Goal: Information Seeking & Learning: Learn about a topic

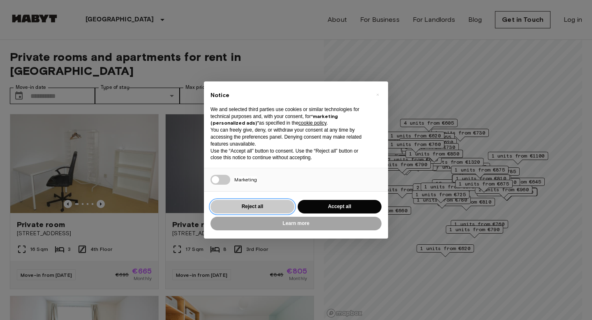
click at [225, 202] on button "Reject all" at bounding box center [253, 207] width 84 height 14
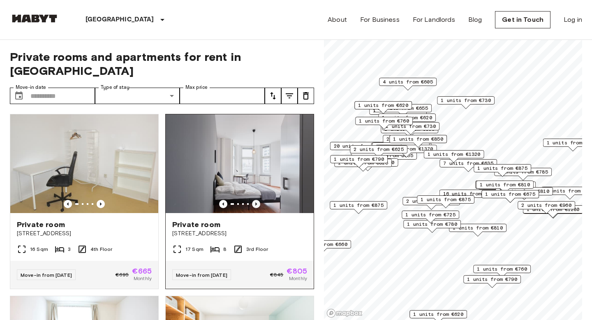
click at [255, 200] on icon "Previous image" at bounding box center [256, 204] width 8 height 8
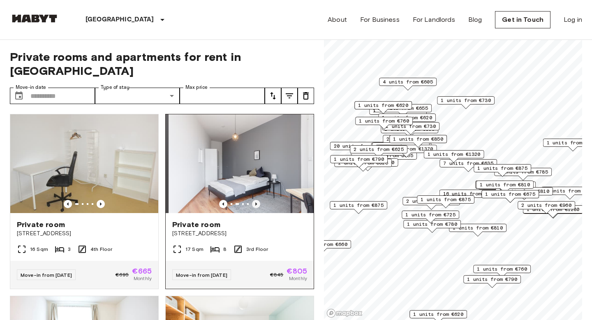
click at [255, 200] on icon "Previous image" at bounding box center [256, 204] width 8 height 8
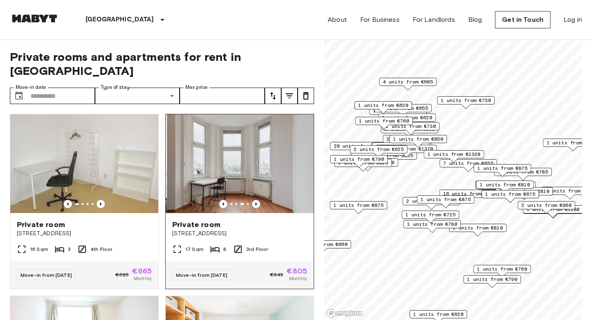
click at [255, 200] on icon "Previous image" at bounding box center [256, 204] width 8 height 8
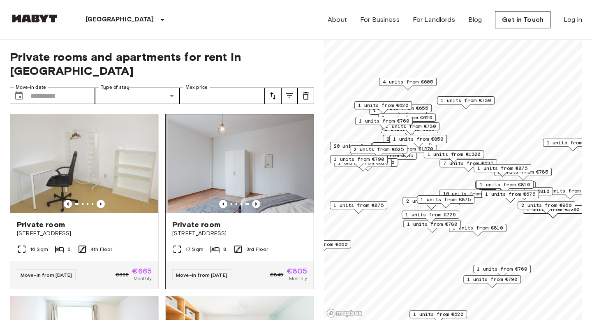
click at [255, 200] on icon "Previous image" at bounding box center [256, 204] width 8 height 8
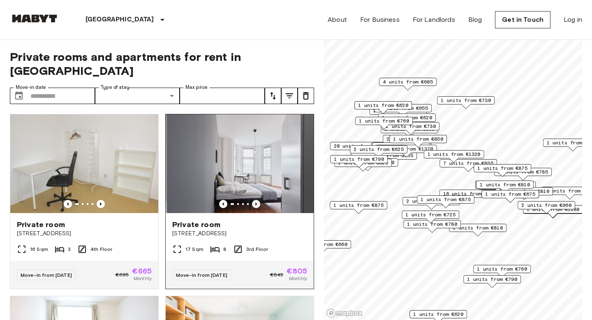
click at [255, 200] on icon "Previous image" at bounding box center [256, 204] width 8 height 8
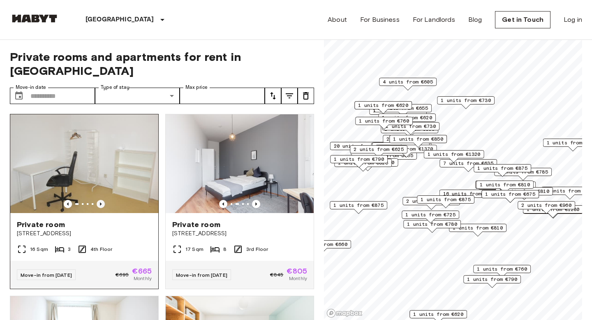
click at [99, 200] on icon "Previous image" at bounding box center [101, 204] width 8 height 8
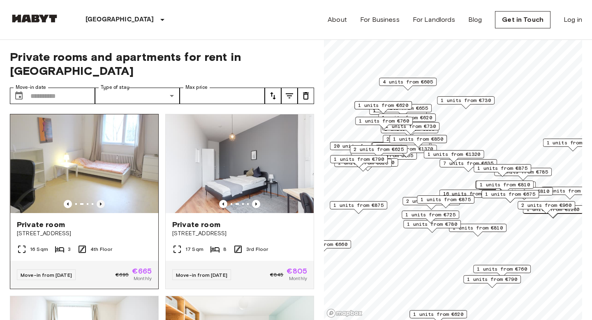
click at [99, 200] on icon "Previous image" at bounding box center [101, 204] width 8 height 8
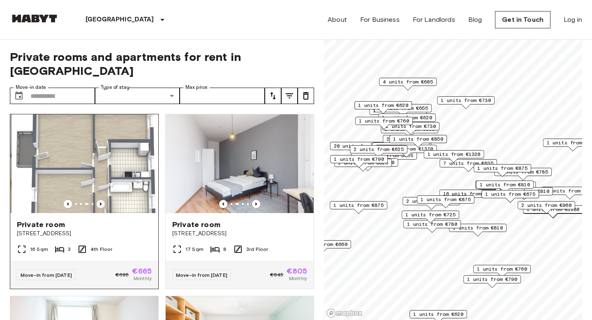
click at [99, 200] on icon "Previous image" at bounding box center [101, 204] width 8 height 8
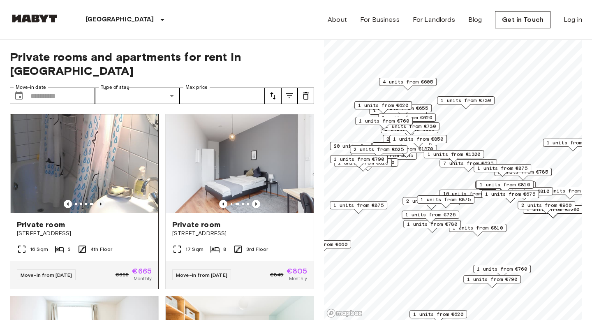
click at [97, 200] on icon "Previous image" at bounding box center [101, 204] width 8 height 8
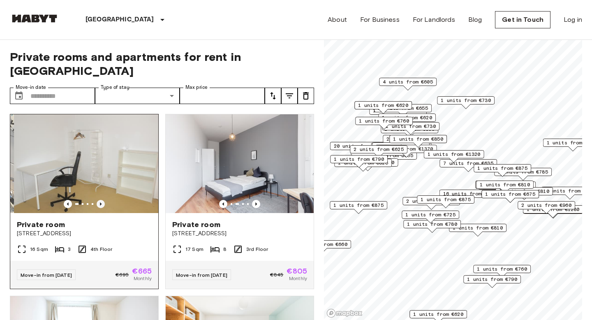
click at [97, 200] on icon "Previous image" at bounding box center [101, 204] width 8 height 8
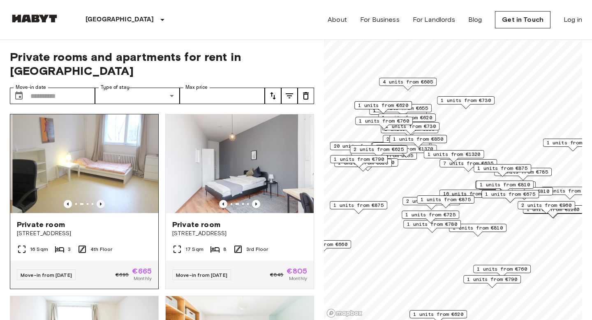
click at [97, 200] on icon "Previous image" at bounding box center [101, 204] width 8 height 8
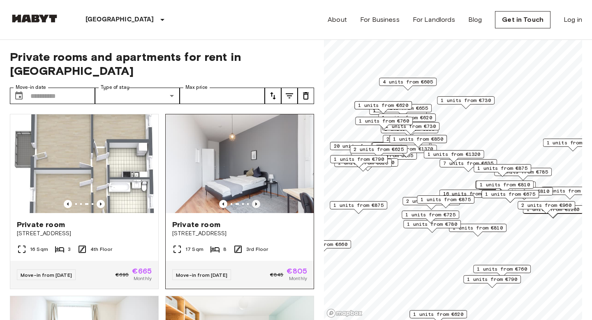
click at [257, 200] on icon "Previous image" at bounding box center [256, 204] width 8 height 8
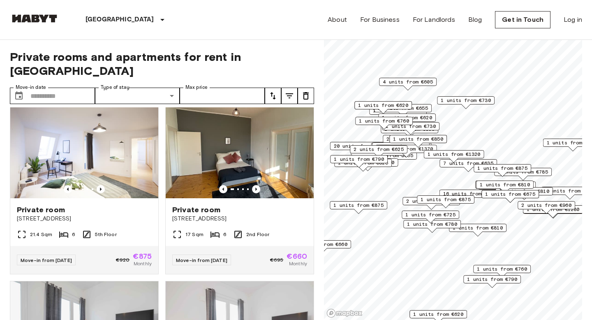
scroll to position [379, 0]
click at [258, 185] on icon "Previous image" at bounding box center [256, 189] width 8 height 8
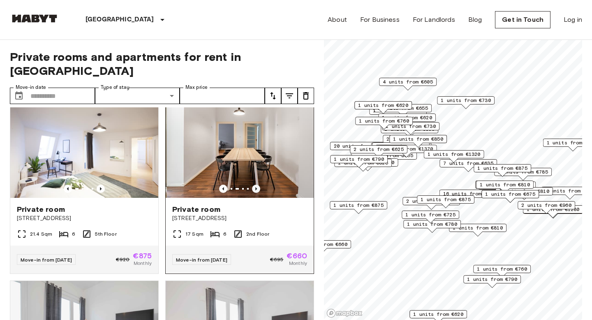
click at [258, 185] on icon "Previous image" at bounding box center [256, 189] width 8 height 8
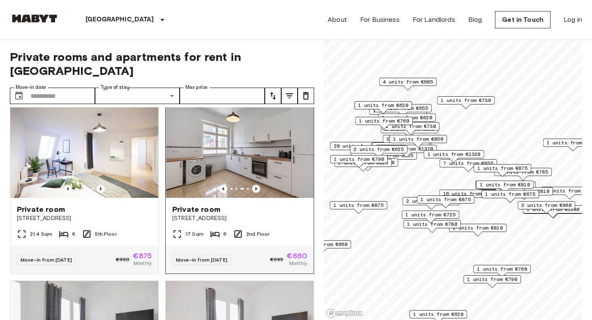
click at [258, 185] on icon "Previous image" at bounding box center [256, 189] width 8 height 8
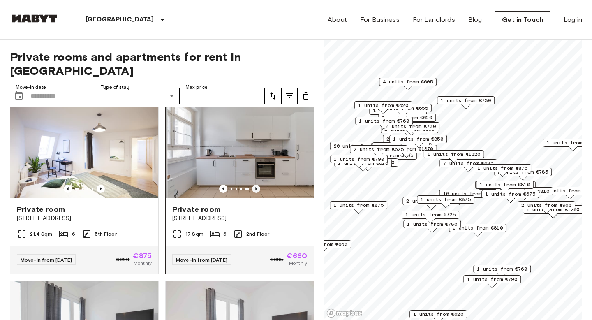
click at [258, 185] on icon "Previous image" at bounding box center [256, 189] width 8 height 8
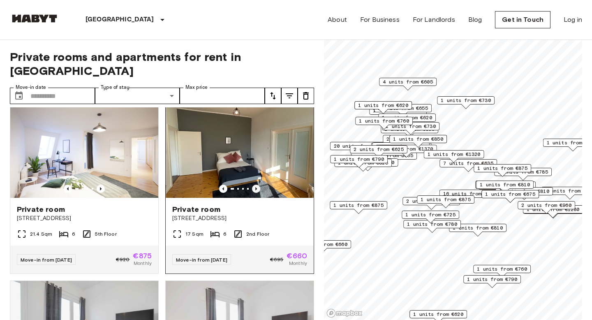
click at [258, 185] on icon "Previous image" at bounding box center [256, 189] width 8 height 8
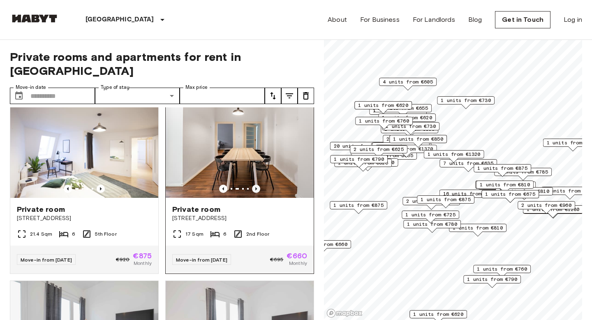
click at [258, 185] on icon "Previous image" at bounding box center [256, 189] width 8 height 8
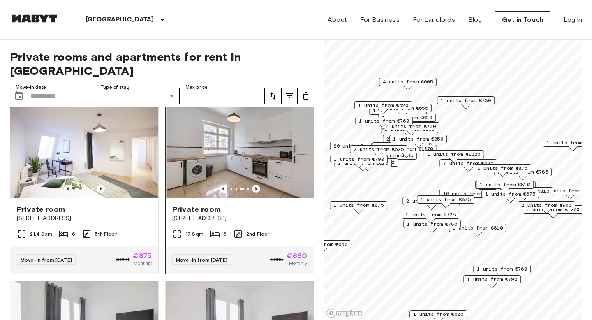
click at [258, 185] on icon "Previous image" at bounding box center [256, 189] width 8 height 8
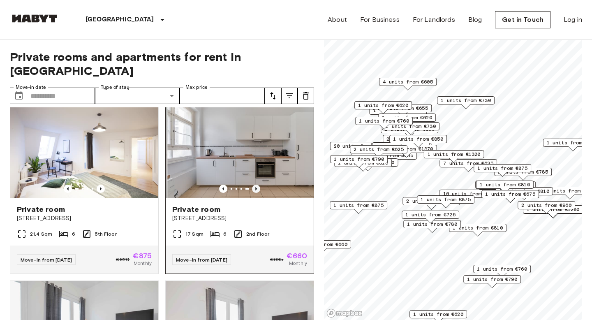
click at [258, 185] on icon "Previous image" at bounding box center [256, 189] width 8 height 8
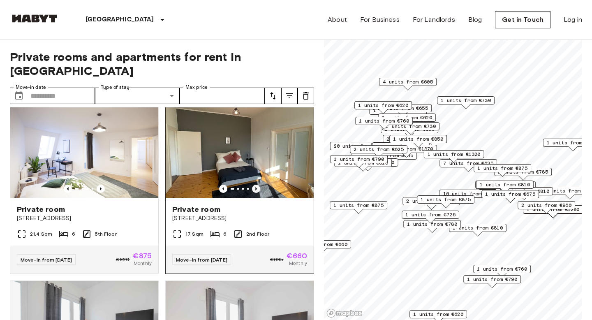
click at [258, 185] on icon "Previous image" at bounding box center [256, 189] width 8 height 8
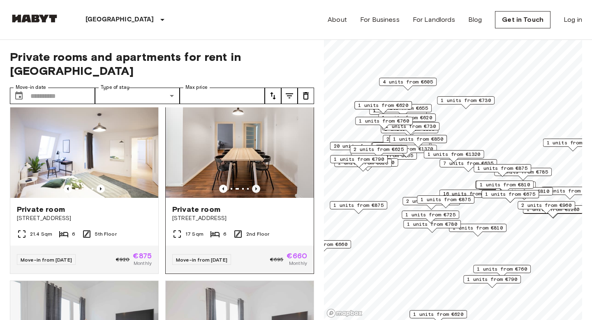
click at [257, 185] on icon "Previous image" at bounding box center [256, 189] width 8 height 8
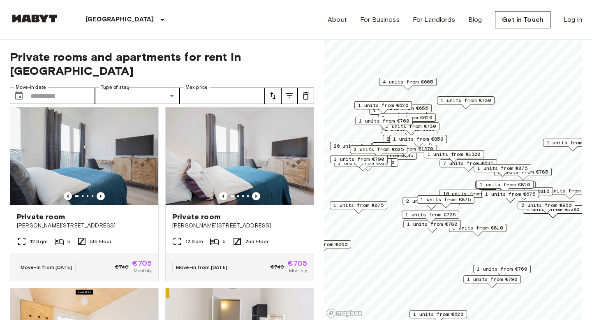
scroll to position [554, 0]
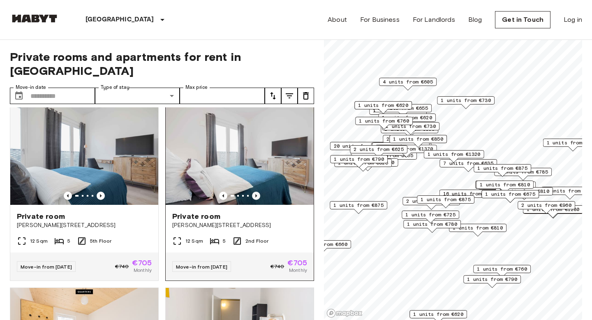
click at [255, 194] on icon "Previous image" at bounding box center [256, 195] width 2 height 3
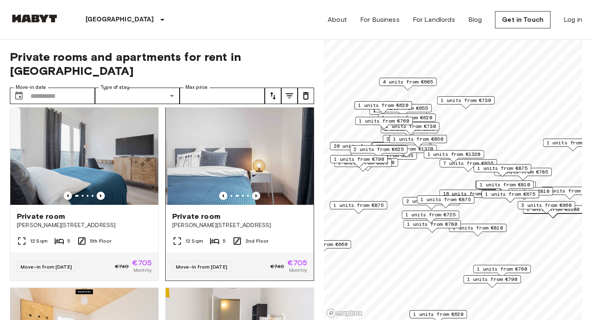
click at [255, 194] on icon "Previous image" at bounding box center [256, 195] width 2 height 3
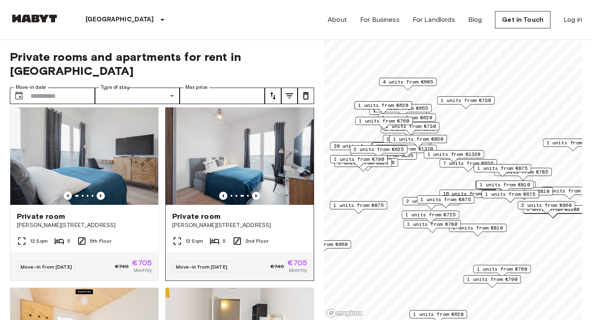
click at [255, 194] on icon "Previous image" at bounding box center [256, 195] width 2 height 3
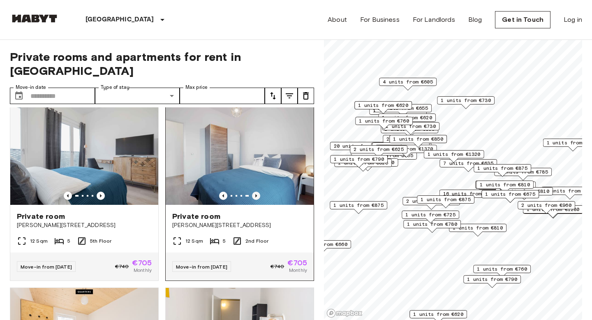
click at [255, 194] on icon "Previous image" at bounding box center [256, 195] width 2 height 3
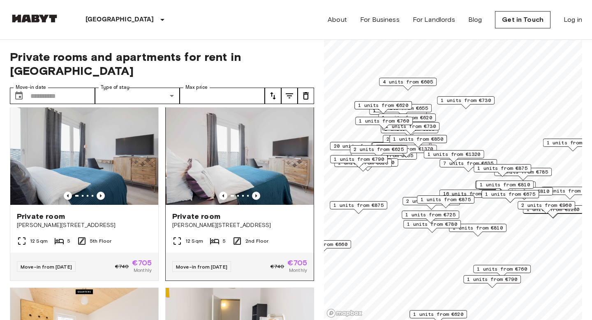
click at [255, 194] on icon "Previous image" at bounding box center [256, 195] width 2 height 3
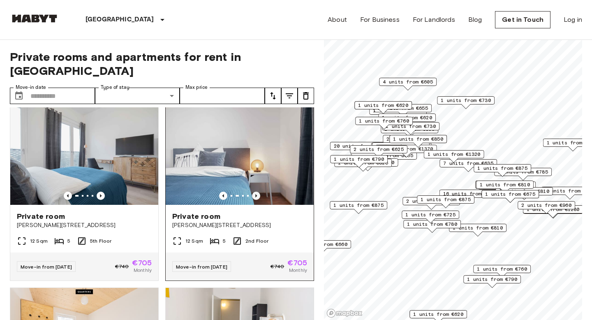
click at [255, 194] on icon "Previous image" at bounding box center [256, 195] width 2 height 3
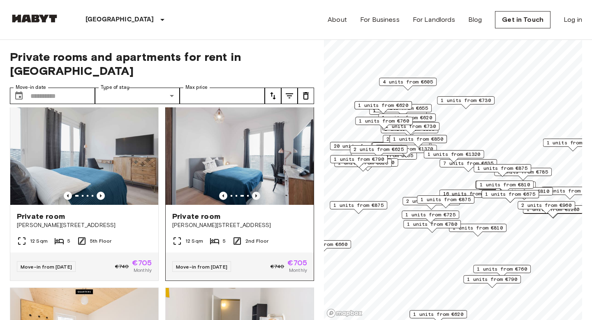
click at [255, 194] on icon "Previous image" at bounding box center [256, 195] width 2 height 3
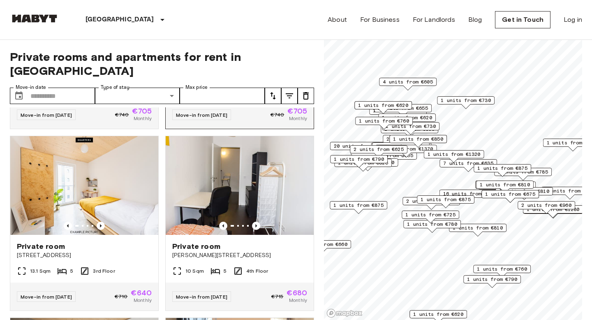
scroll to position [708, 0]
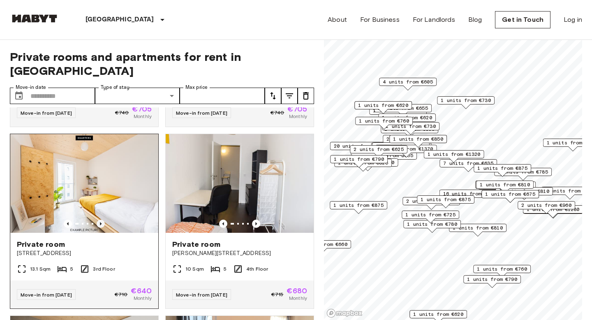
click at [103, 220] on icon "Previous image" at bounding box center [101, 224] width 8 height 8
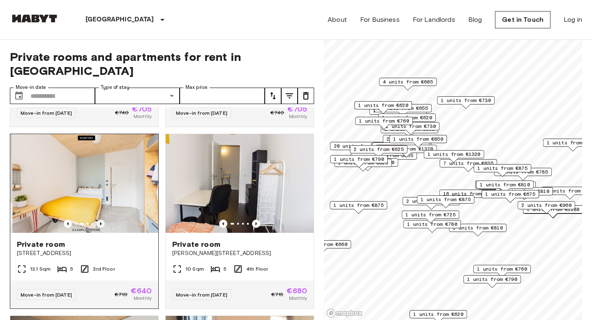
click at [103, 220] on icon "Previous image" at bounding box center [101, 224] width 8 height 8
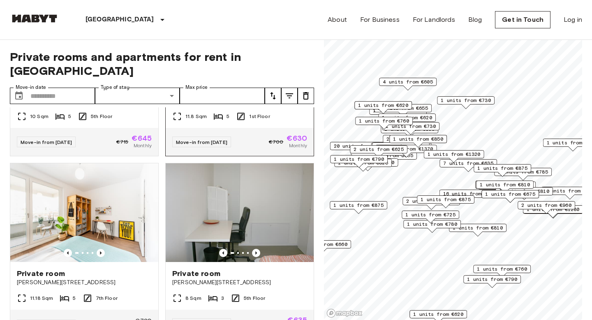
scroll to position [3226, 0]
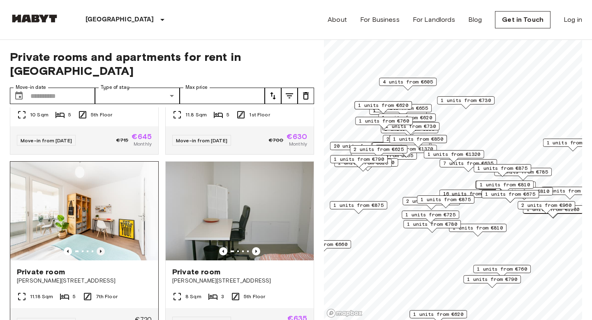
click at [101, 247] on icon "Previous image" at bounding box center [101, 251] width 8 height 8
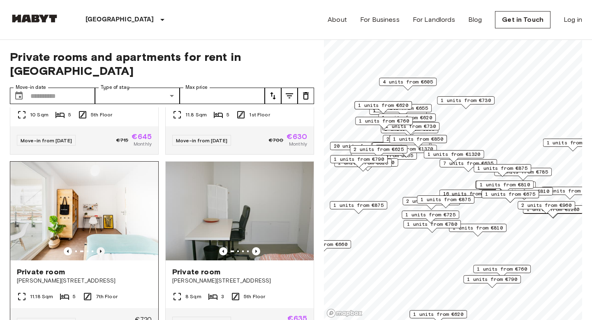
click at [102, 247] on icon "Previous image" at bounding box center [101, 251] width 8 height 8
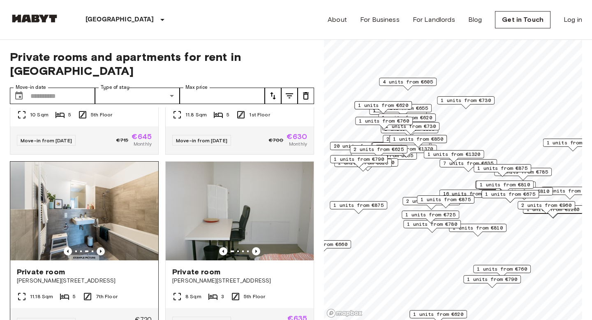
click at [102, 247] on icon "Previous image" at bounding box center [101, 251] width 8 height 8
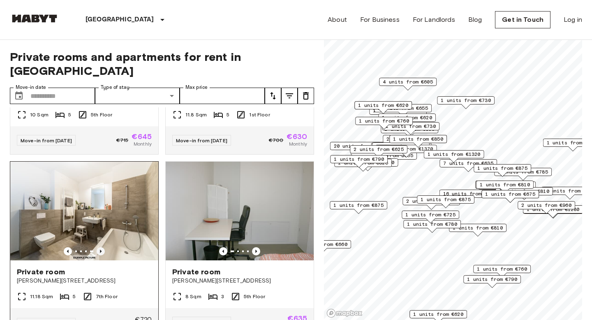
click at [103, 247] on icon "Previous image" at bounding box center [101, 251] width 8 height 8
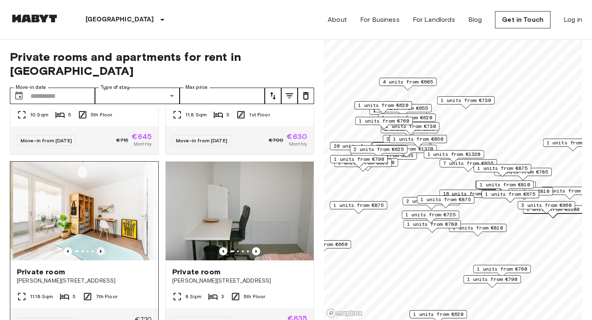
click at [103, 247] on icon "Previous image" at bounding box center [101, 251] width 8 height 8
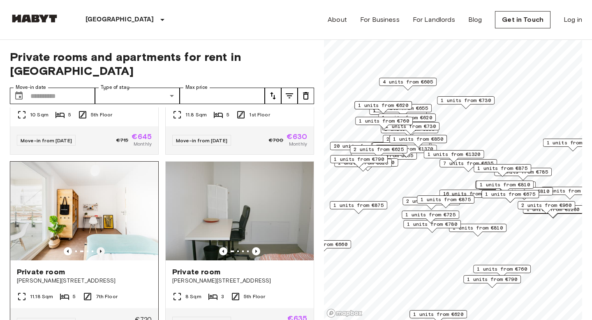
click at [103, 247] on icon "Previous image" at bounding box center [101, 251] width 8 height 8
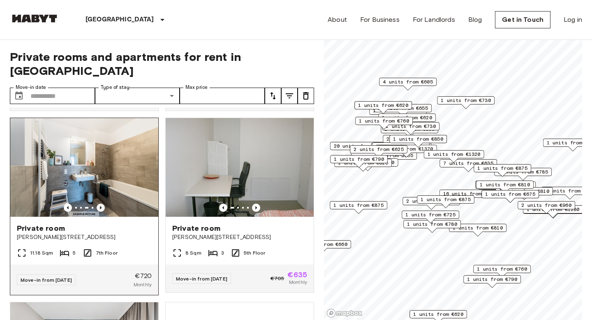
scroll to position [3270, 0]
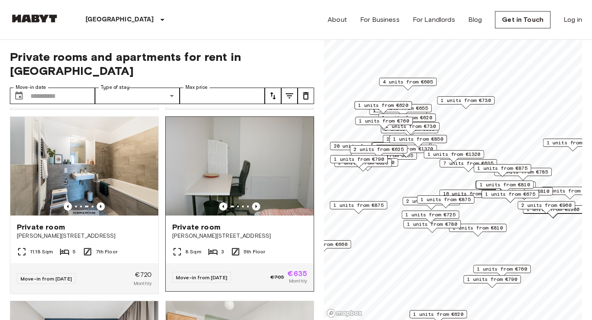
click at [253, 202] on icon "Previous image" at bounding box center [256, 206] width 8 height 8
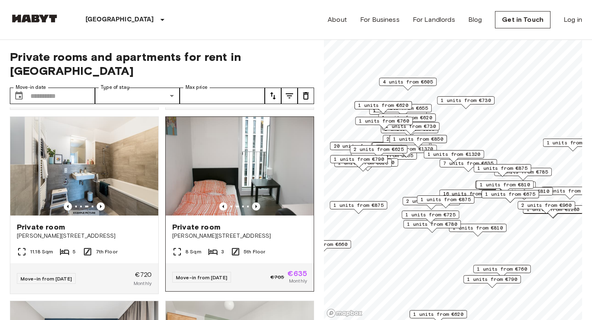
click at [253, 202] on icon "Previous image" at bounding box center [256, 206] width 8 height 8
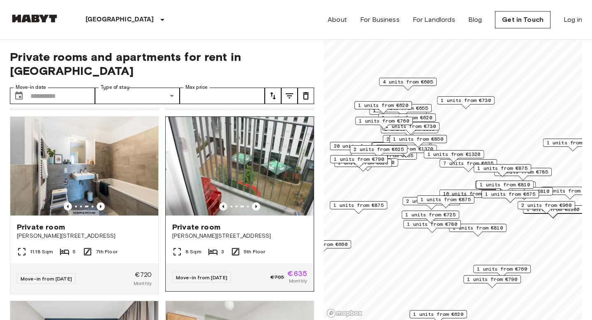
click at [221, 202] on icon "Previous image" at bounding box center [223, 206] width 8 height 8
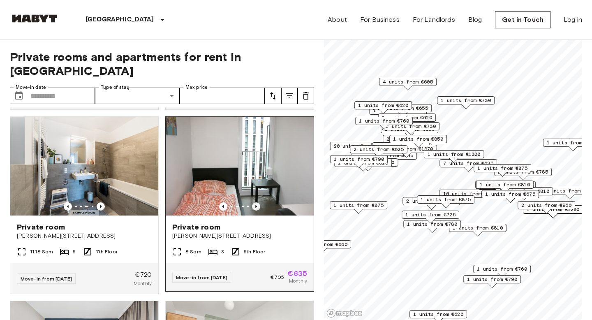
click at [259, 202] on icon "Previous image" at bounding box center [256, 206] width 8 height 8
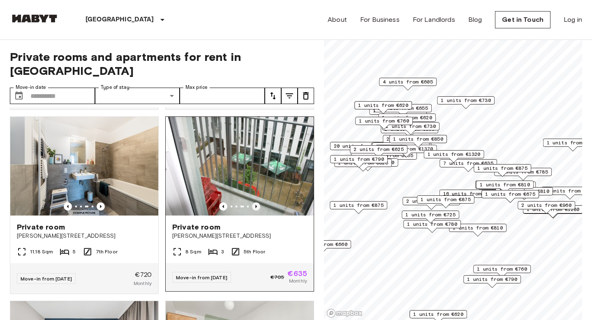
click at [255, 202] on icon "Previous image" at bounding box center [256, 206] width 8 height 8
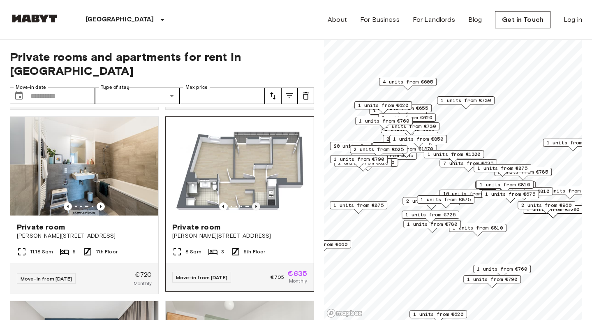
click at [255, 202] on icon "Previous image" at bounding box center [256, 206] width 8 height 8
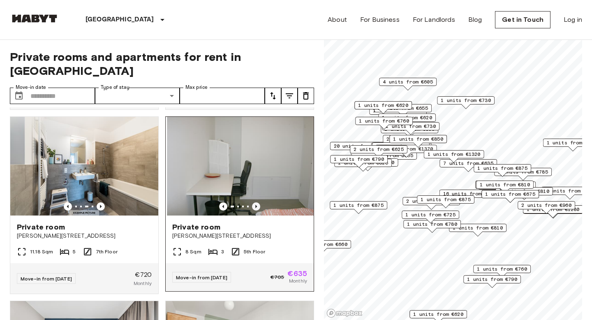
click at [255, 202] on icon "Previous image" at bounding box center [256, 206] width 8 height 8
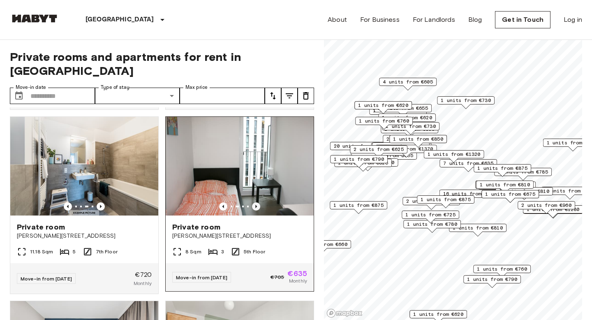
click at [255, 202] on icon "Previous image" at bounding box center [256, 206] width 8 height 8
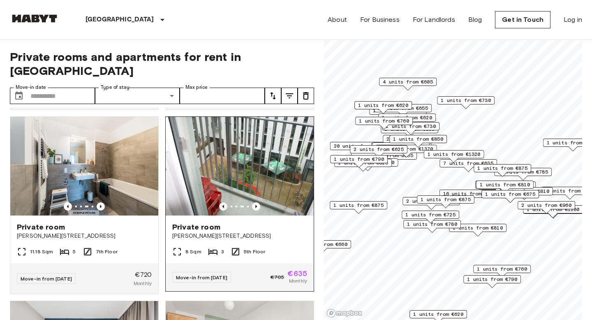
click at [224, 205] on icon "Previous image" at bounding box center [224, 206] width 2 height 3
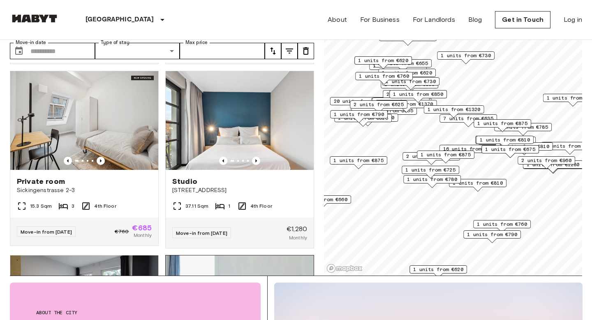
scroll to position [4691, 0]
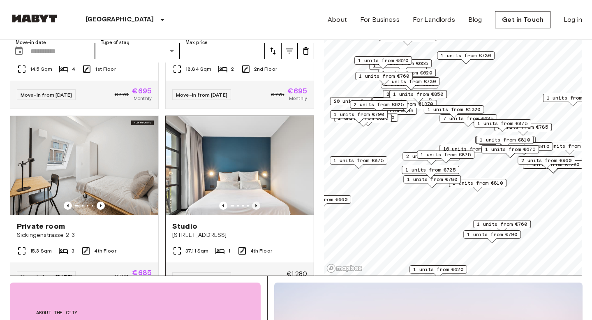
click at [256, 202] on icon "Previous image" at bounding box center [256, 206] width 8 height 8
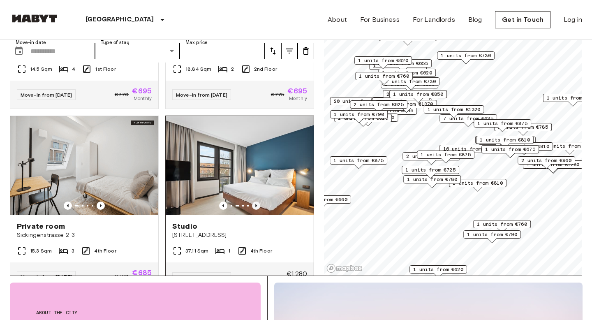
click at [256, 202] on icon "Previous image" at bounding box center [256, 206] width 8 height 8
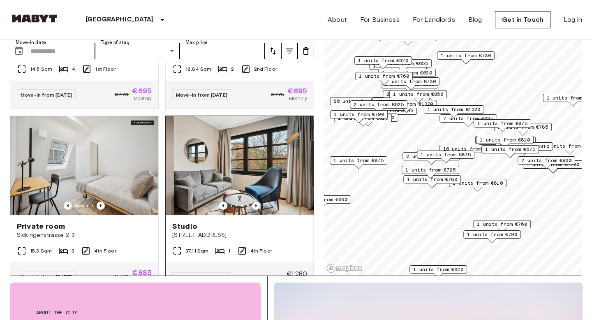
click at [256, 202] on icon "Previous image" at bounding box center [256, 206] width 8 height 8
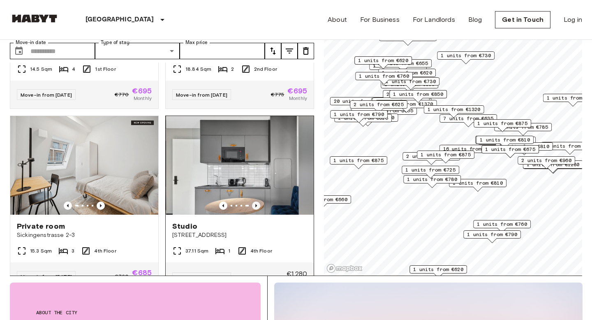
click at [256, 202] on icon "Previous image" at bounding box center [256, 206] width 8 height 8
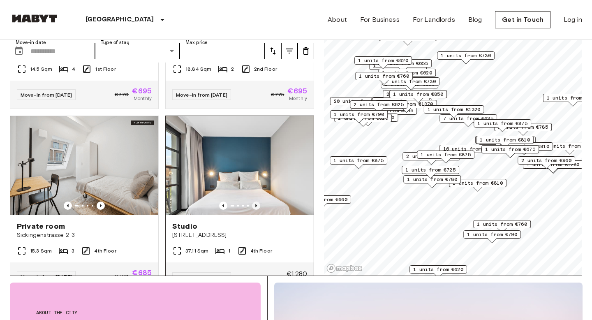
click at [256, 202] on icon "Previous image" at bounding box center [256, 206] width 8 height 8
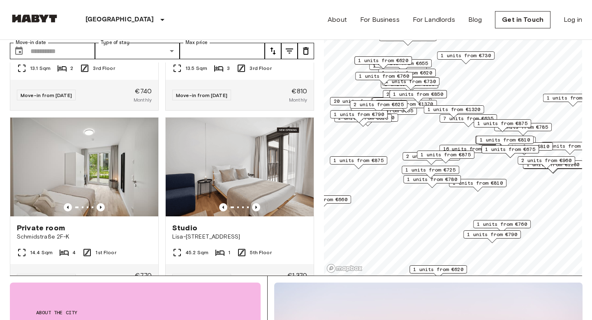
scroll to position [5794, 0]
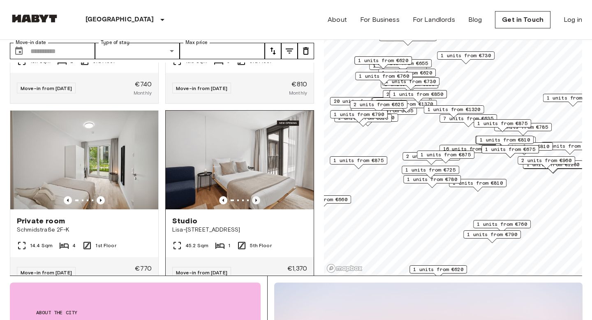
click at [258, 196] on icon "Previous image" at bounding box center [256, 200] width 8 height 8
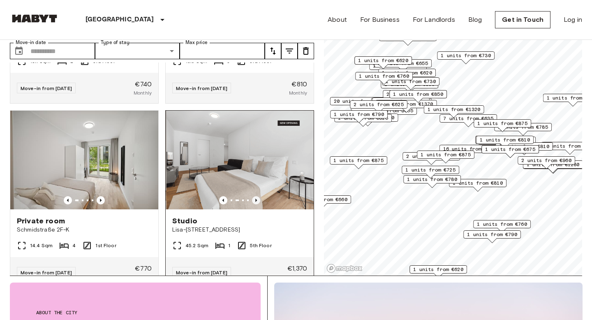
click at [258, 196] on icon "Previous image" at bounding box center [256, 200] width 8 height 8
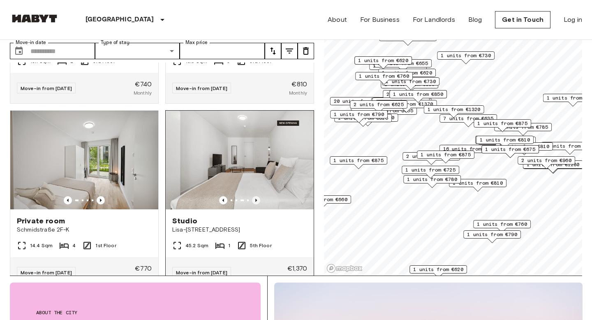
click at [258, 196] on icon "Previous image" at bounding box center [256, 200] width 8 height 8
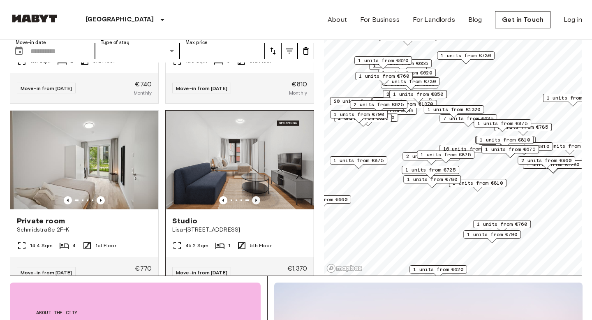
click at [259, 196] on icon "Previous image" at bounding box center [256, 200] width 8 height 8
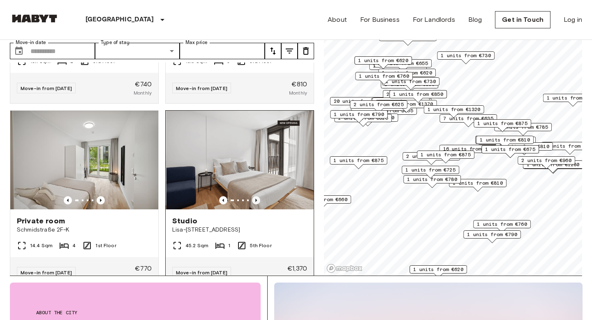
click at [259, 196] on icon "Previous image" at bounding box center [256, 200] width 8 height 8
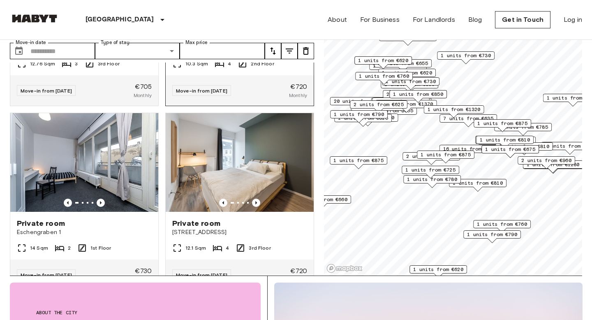
scroll to position [6161, 0]
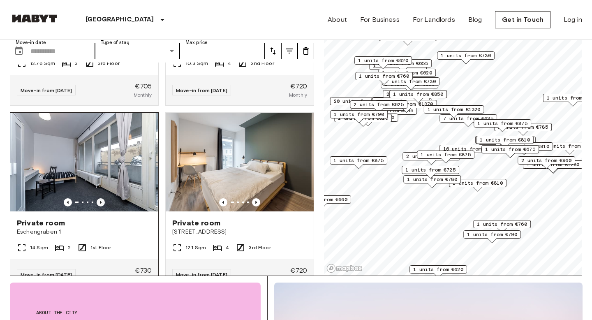
click at [99, 198] on icon "Previous image" at bounding box center [101, 202] width 8 height 8
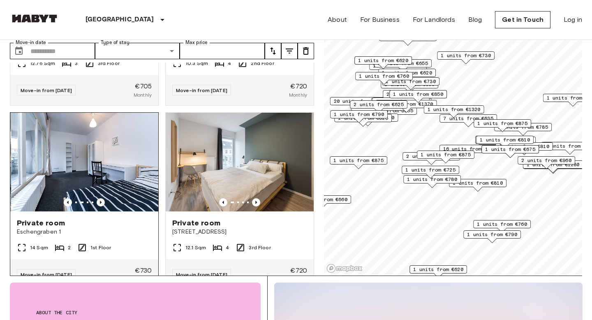
click at [99, 198] on icon "Previous image" at bounding box center [101, 202] width 8 height 8
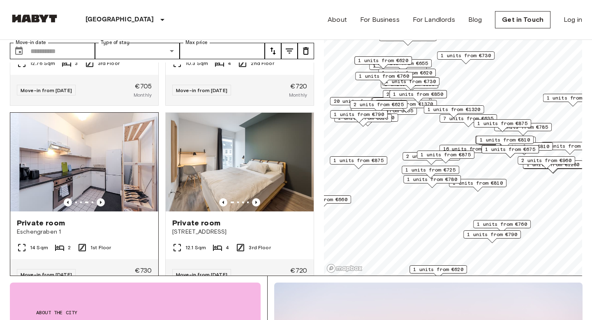
click at [100, 198] on icon "Previous image" at bounding box center [101, 202] width 8 height 8
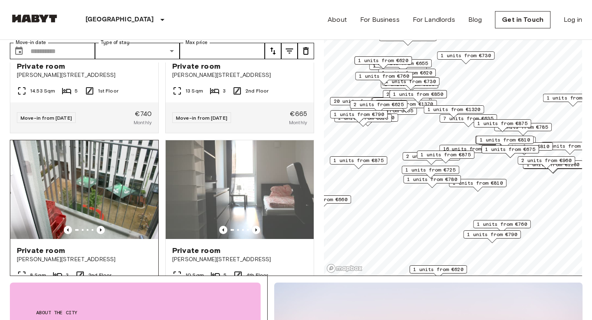
scroll to position [7054, 0]
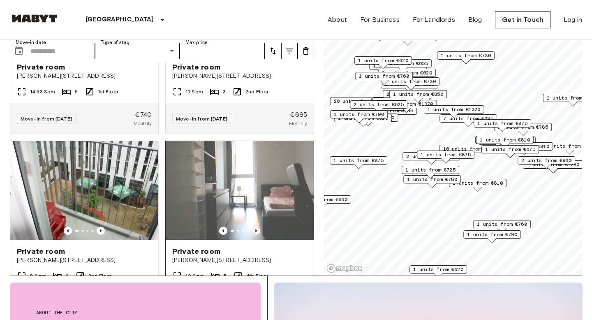
click at [257, 229] on icon "Previous image" at bounding box center [256, 230] width 2 height 3
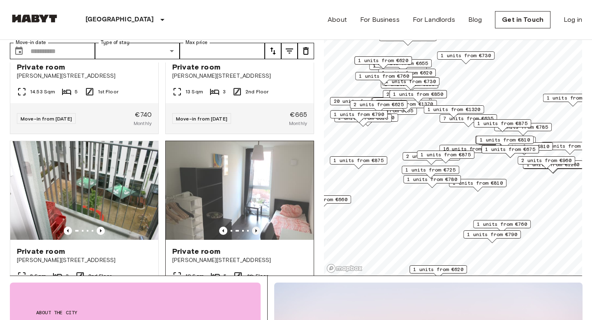
click at [257, 229] on icon "Previous image" at bounding box center [256, 230] width 2 height 3
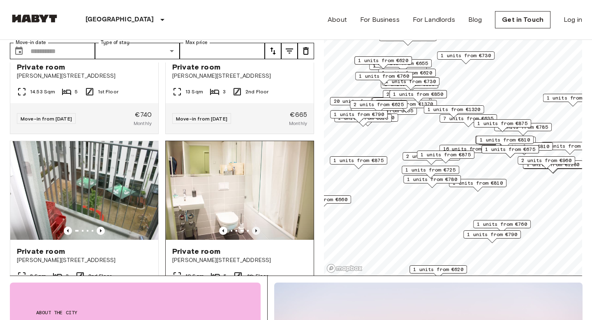
click at [257, 229] on icon "Previous image" at bounding box center [256, 230] width 2 height 3
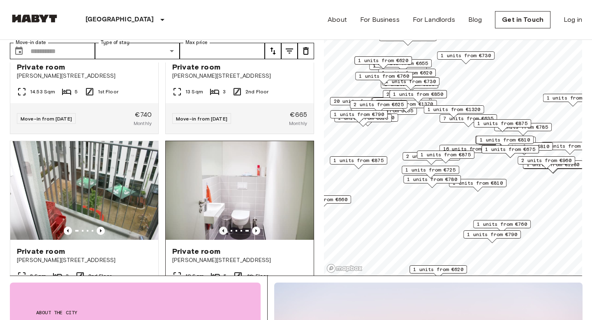
click at [223, 229] on icon "Previous image" at bounding box center [224, 230] width 2 height 3
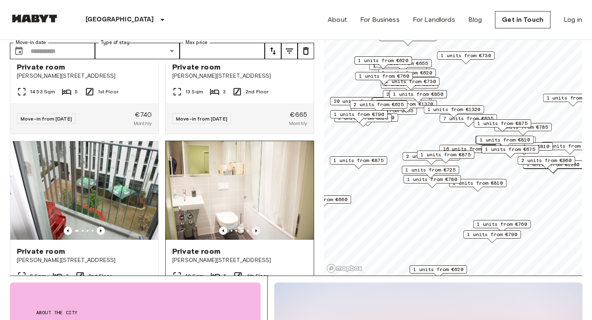
click at [255, 227] on icon "Previous image" at bounding box center [256, 231] width 8 height 8
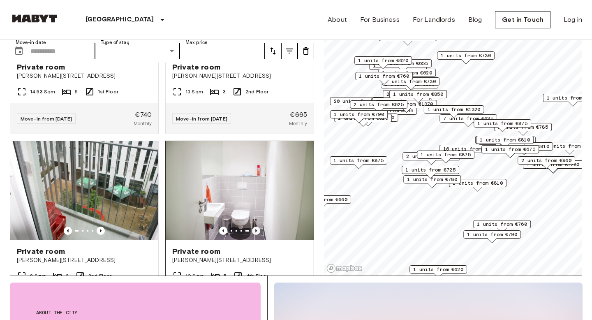
click at [255, 227] on icon "Previous image" at bounding box center [256, 231] width 8 height 8
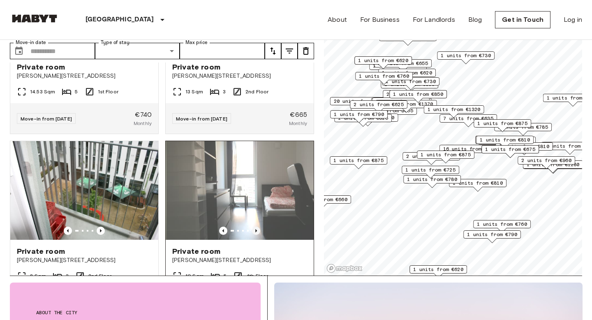
click at [255, 227] on icon "Previous image" at bounding box center [256, 231] width 8 height 8
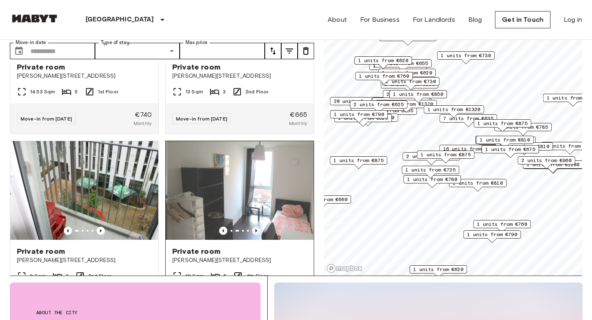
click at [255, 227] on icon "Previous image" at bounding box center [256, 231] width 8 height 8
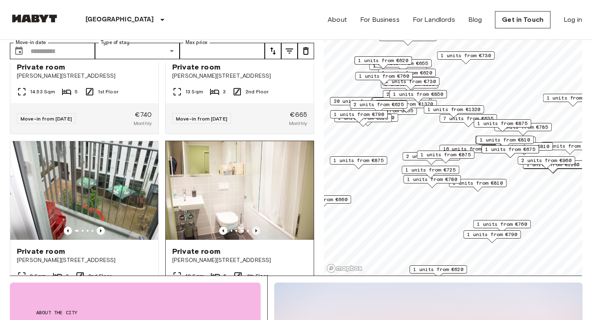
click at [255, 229] on icon "Previous image" at bounding box center [256, 230] width 2 height 3
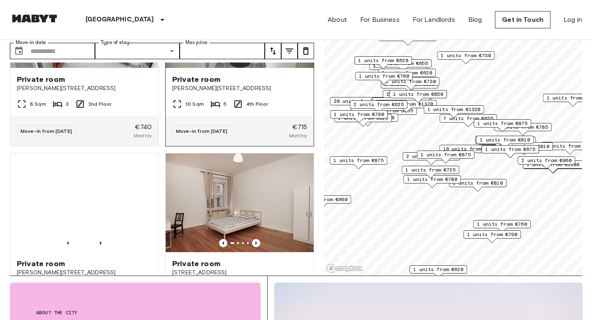
scroll to position [7227, 0]
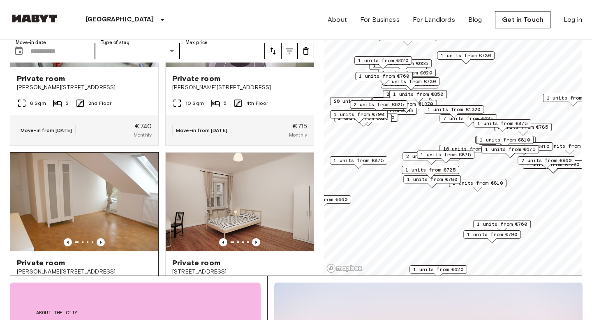
click at [103, 238] on icon "Previous image" at bounding box center [101, 242] width 8 height 8
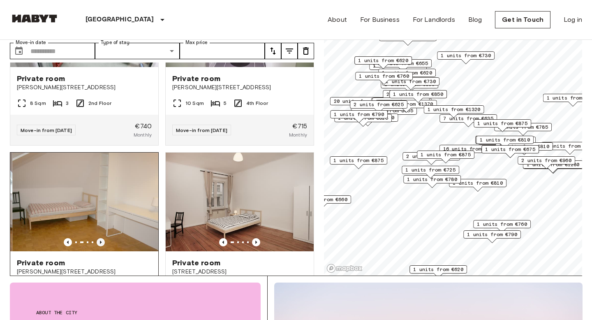
click at [104, 238] on icon "Previous image" at bounding box center [101, 242] width 8 height 8
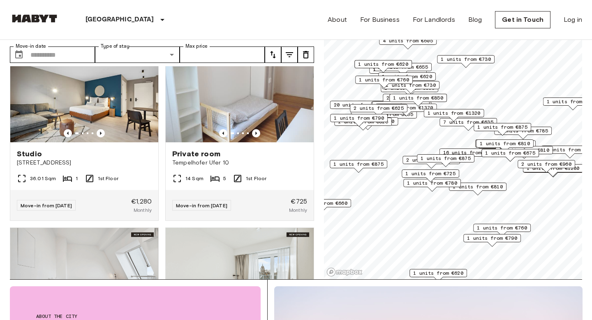
scroll to position [42, 0]
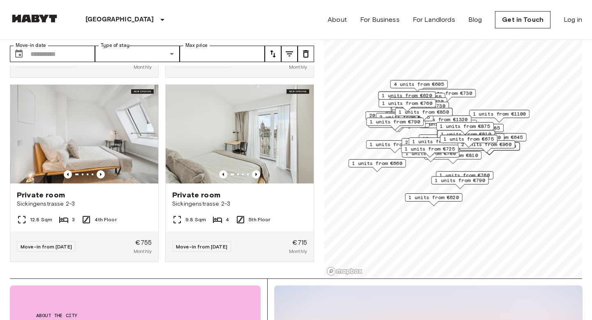
scroll to position [13608, 0]
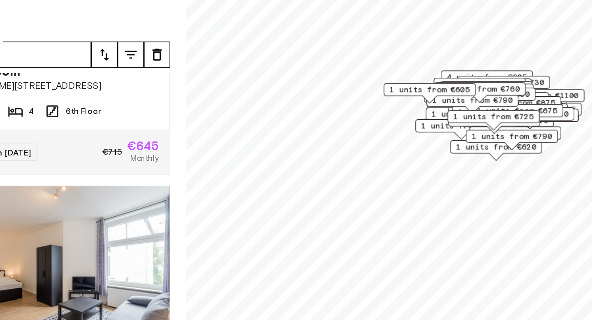
click at [522, 131] on span "1 units from €725" at bounding box center [516, 134] width 50 height 7
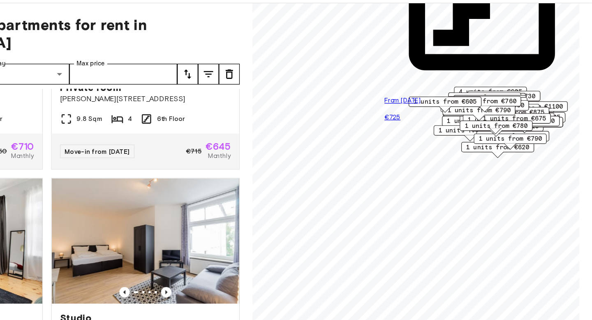
click at [529, 157] on span "1 units from €620" at bounding box center [518, 153] width 50 height 7
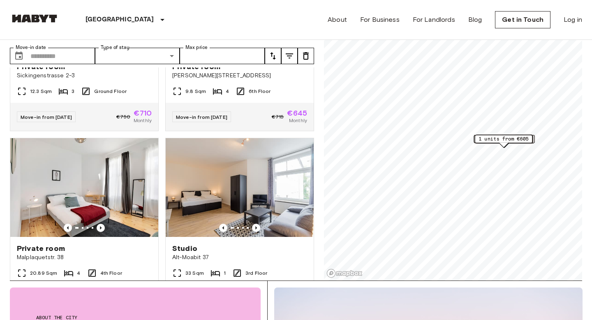
scroll to position [48, 0]
